Goal: Task Accomplishment & Management: Complete application form

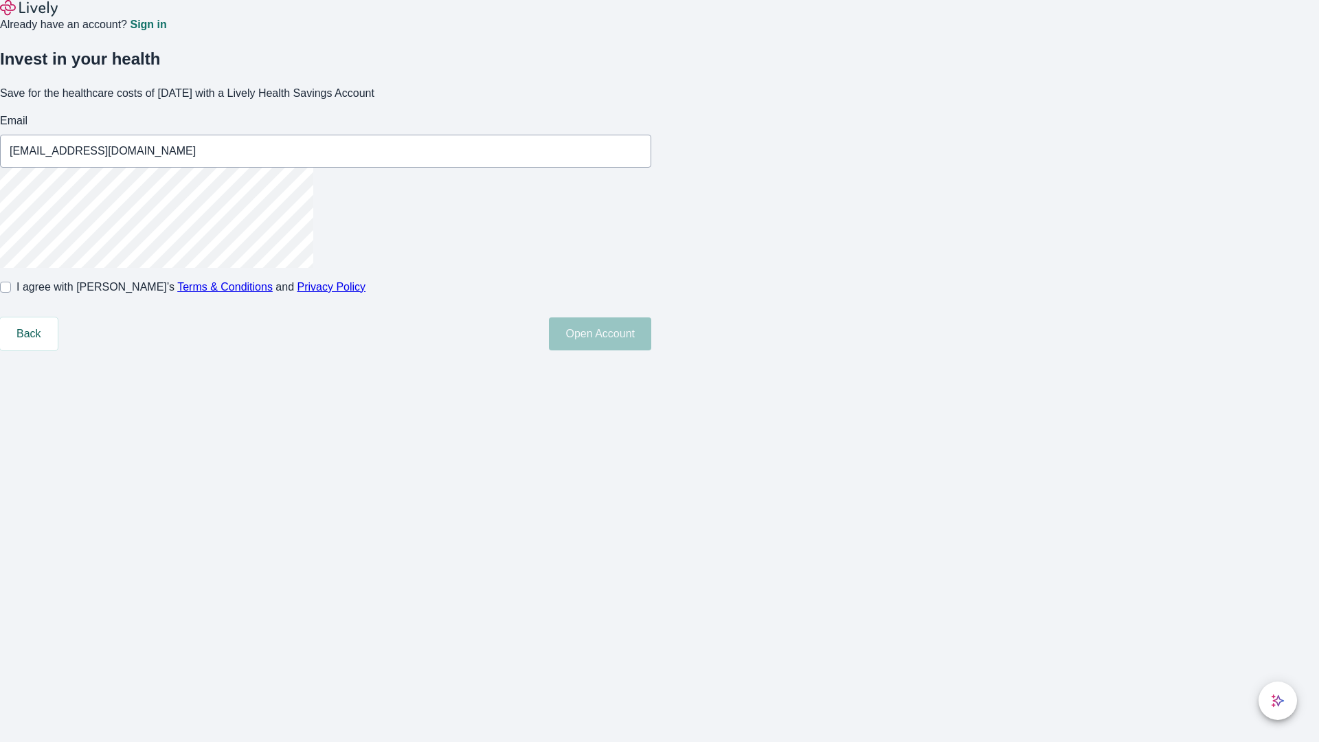
click at [11, 293] on input "I agree with Lively’s Terms & Conditions and Privacy Policy" at bounding box center [5, 287] width 11 height 11
checkbox input "true"
click at [651, 350] on button "Open Account" at bounding box center [600, 333] width 102 height 33
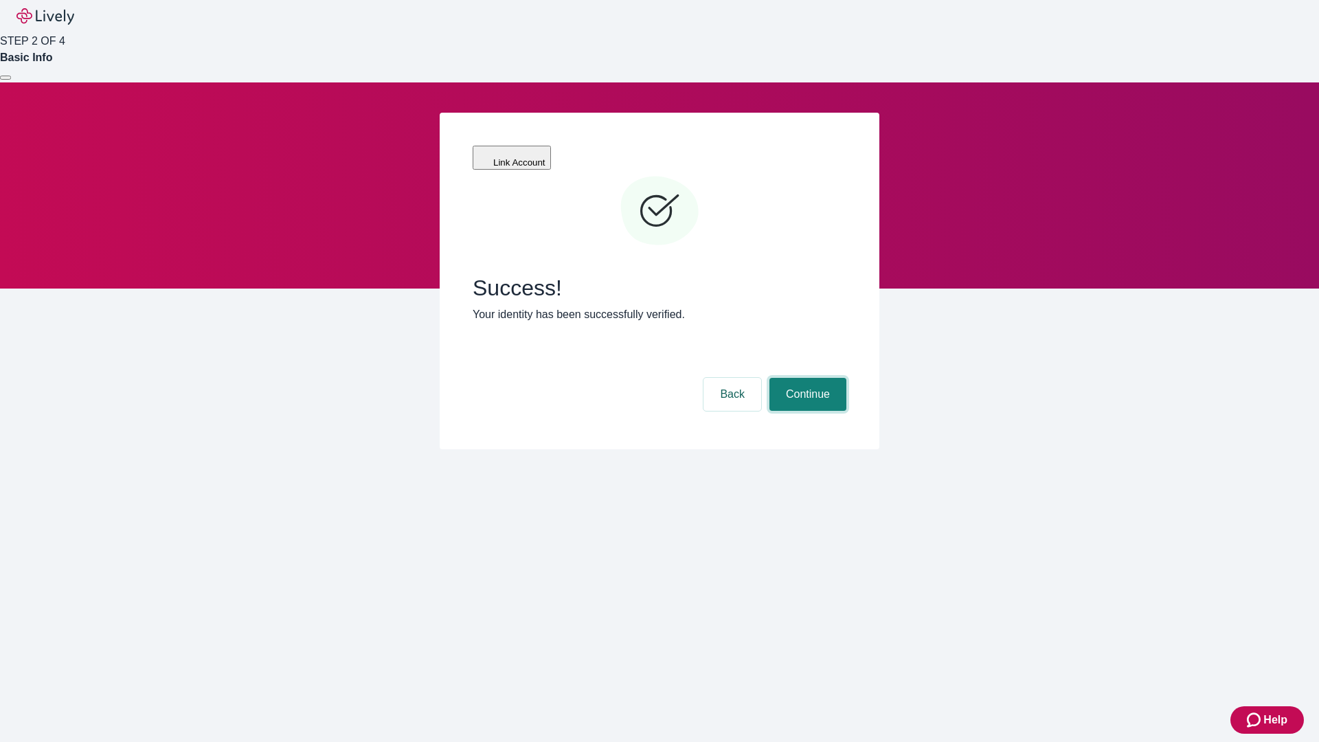
click at [806, 378] on button "Continue" at bounding box center [808, 394] width 77 height 33
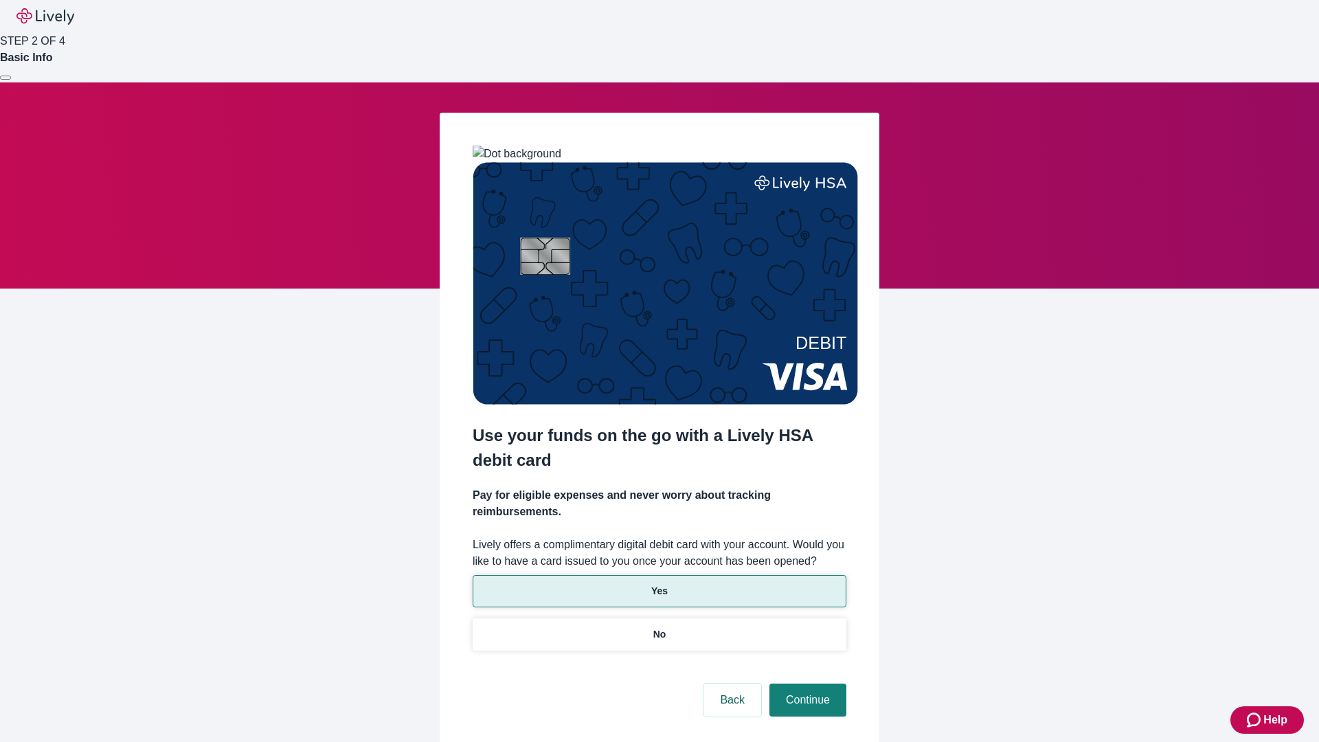
click at [659, 584] on p "Yes" at bounding box center [659, 591] width 16 height 14
click at [806, 684] on button "Continue" at bounding box center [808, 700] width 77 height 33
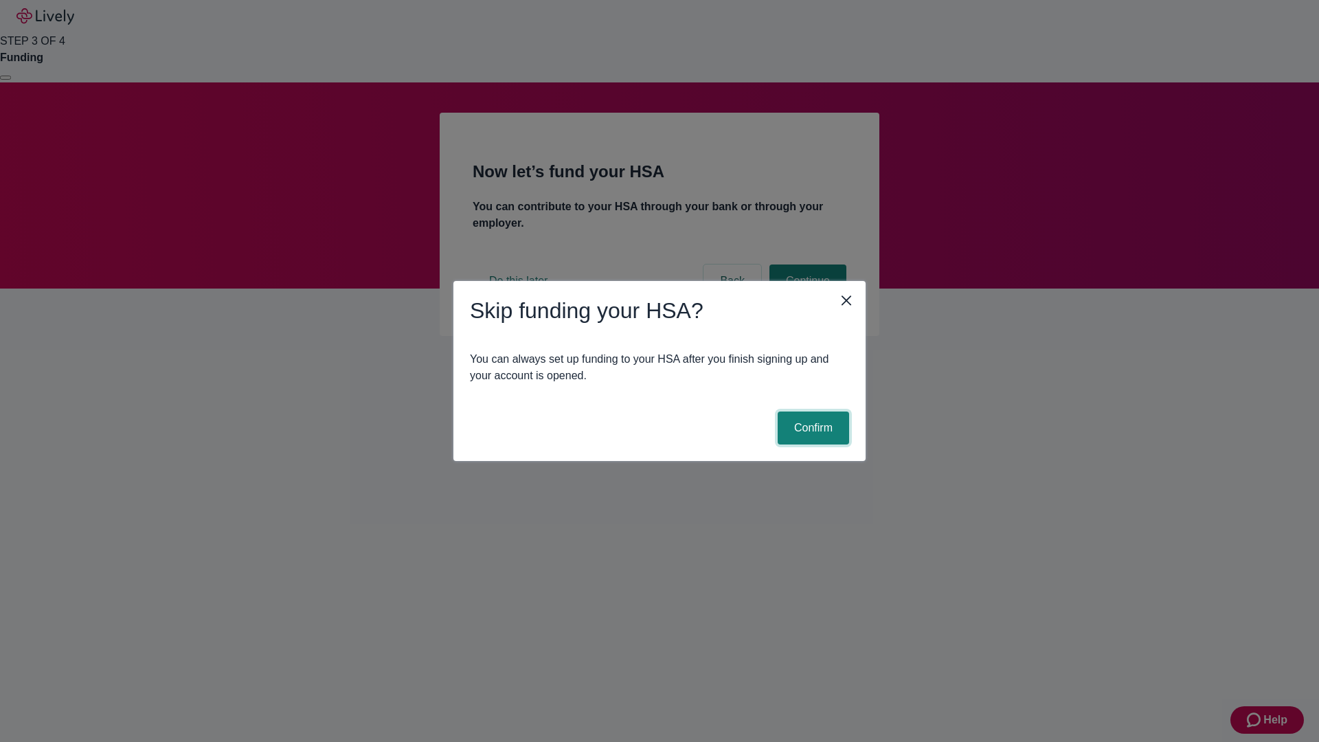
click at [812, 428] on button "Confirm" at bounding box center [813, 428] width 71 height 33
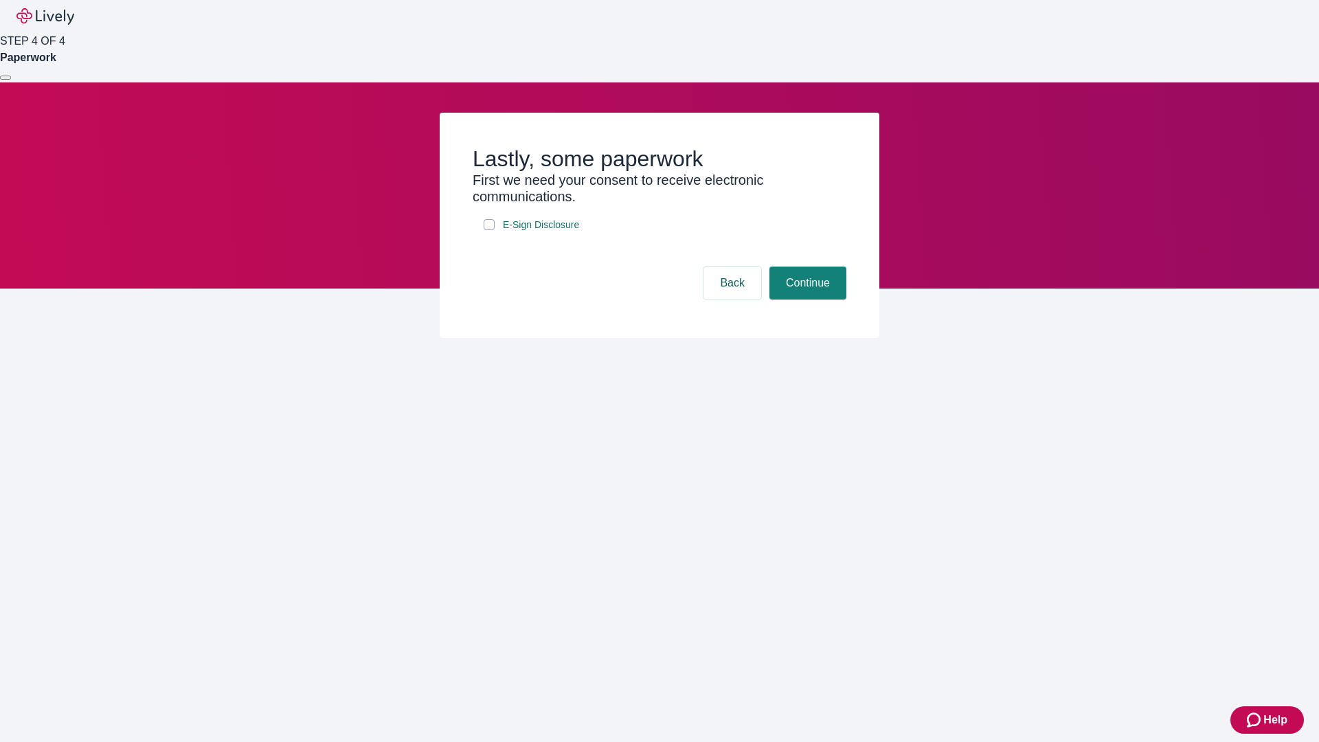
click at [489, 230] on input "E-Sign Disclosure" at bounding box center [489, 224] width 11 height 11
checkbox input "true"
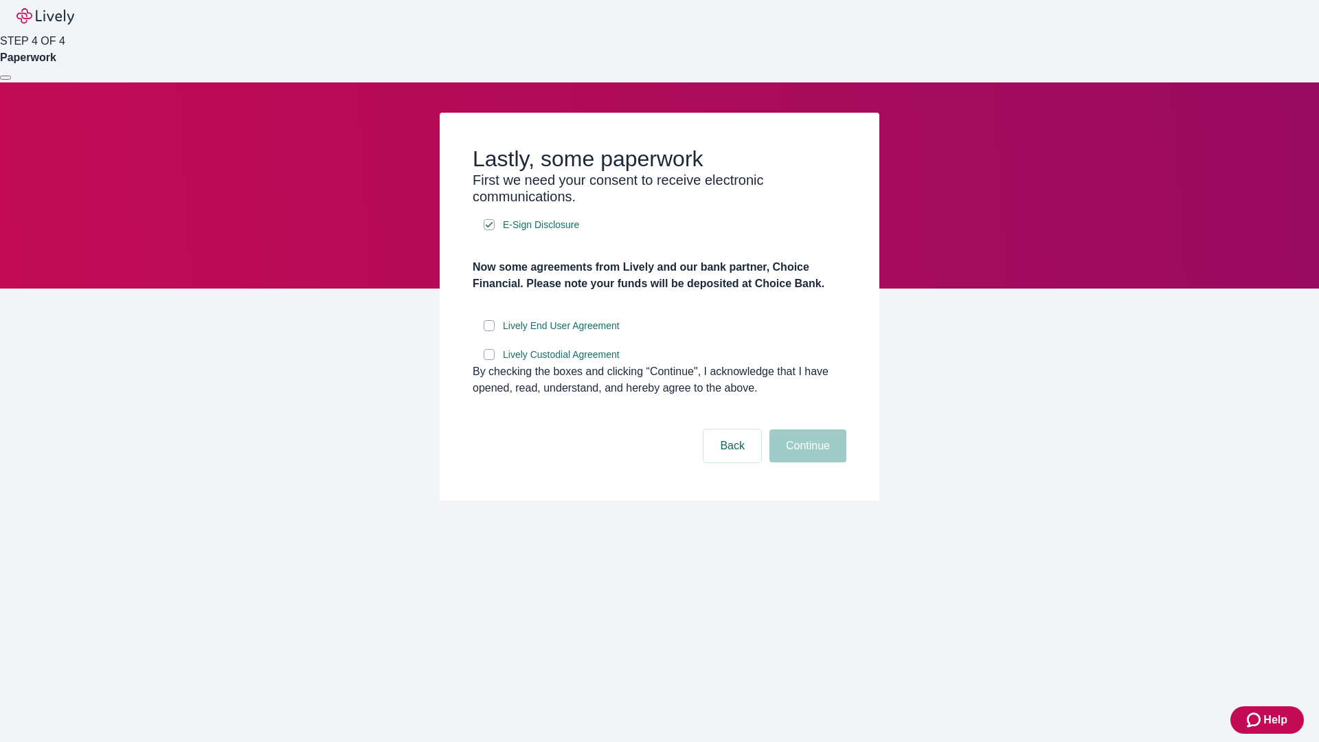
click at [489, 331] on input "Lively End User Agreement" at bounding box center [489, 325] width 11 height 11
checkbox input "true"
click at [489, 360] on input "Lively Custodial Agreement" at bounding box center [489, 354] width 11 height 11
checkbox input "true"
click at [806, 462] on button "Continue" at bounding box center [808, 446] width 77 height 33
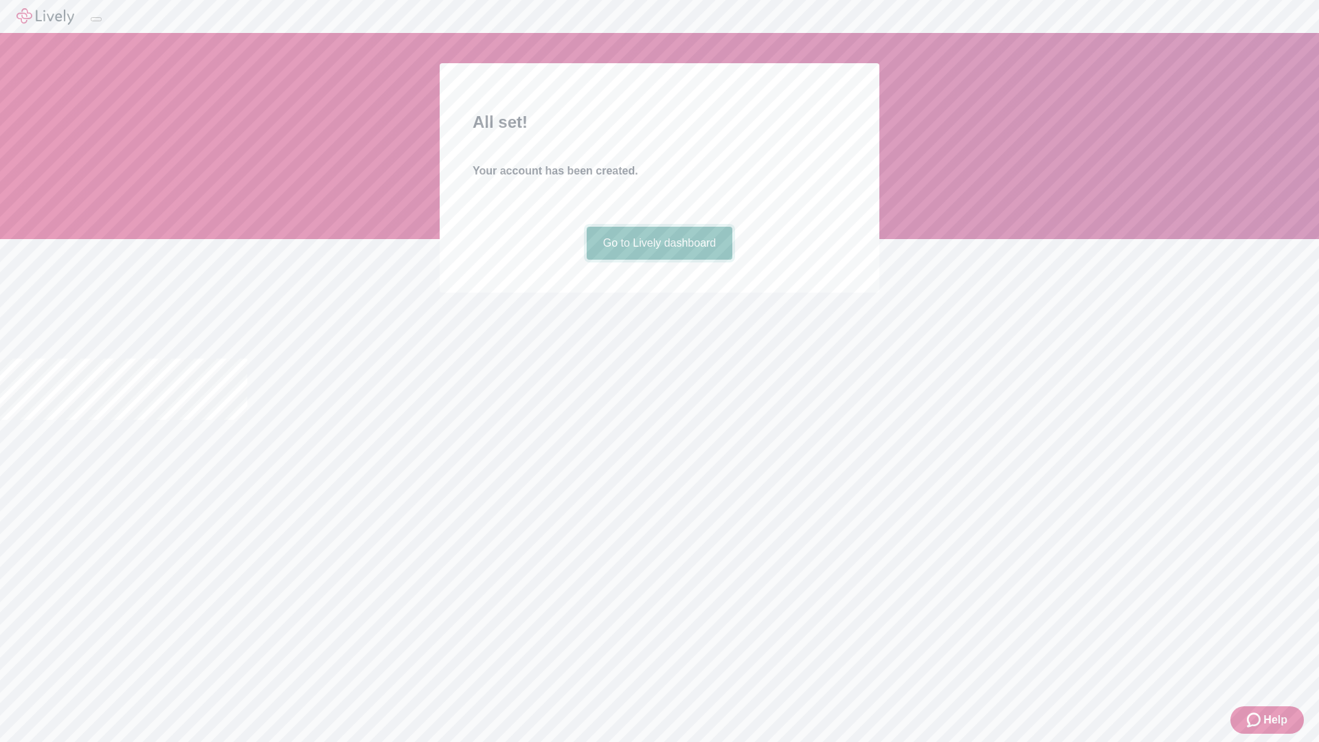
click at [659, 260] on link "Go to Lively dashboard" at bounding box center [660, 243] width 146 height 33
